Goal: Information Seeking & Learning: Learn about a topic

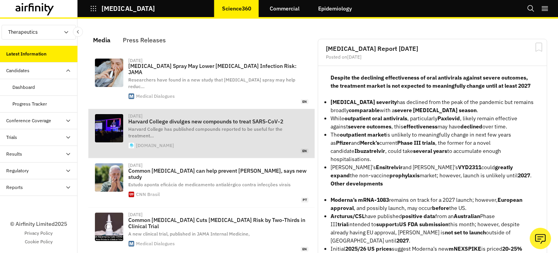
scroll to position [495, 233]
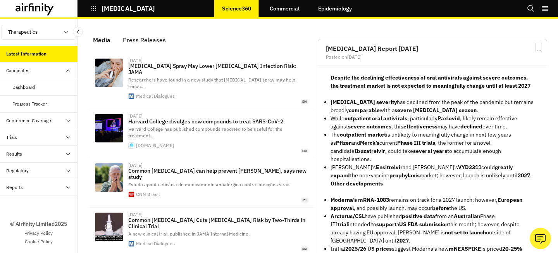
click at [29, 103] on div "Progress Tracker" at bounding box center [29, 103] width 34 height 7
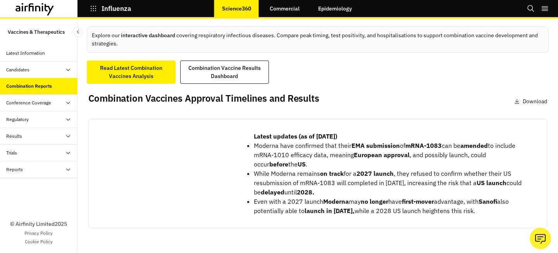
click at [53, 74] on div "Candidates" at bounding box center [39, 70] width 78 height 17
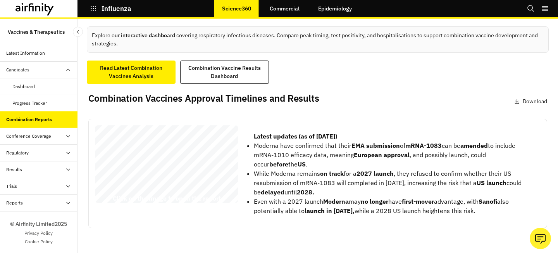
click at [41, 105] on div "Progress Tracker" at bounding box center [29, 103] width 34 height 7
